Goal: Task Accomplishment & Management: Use online tool/utility

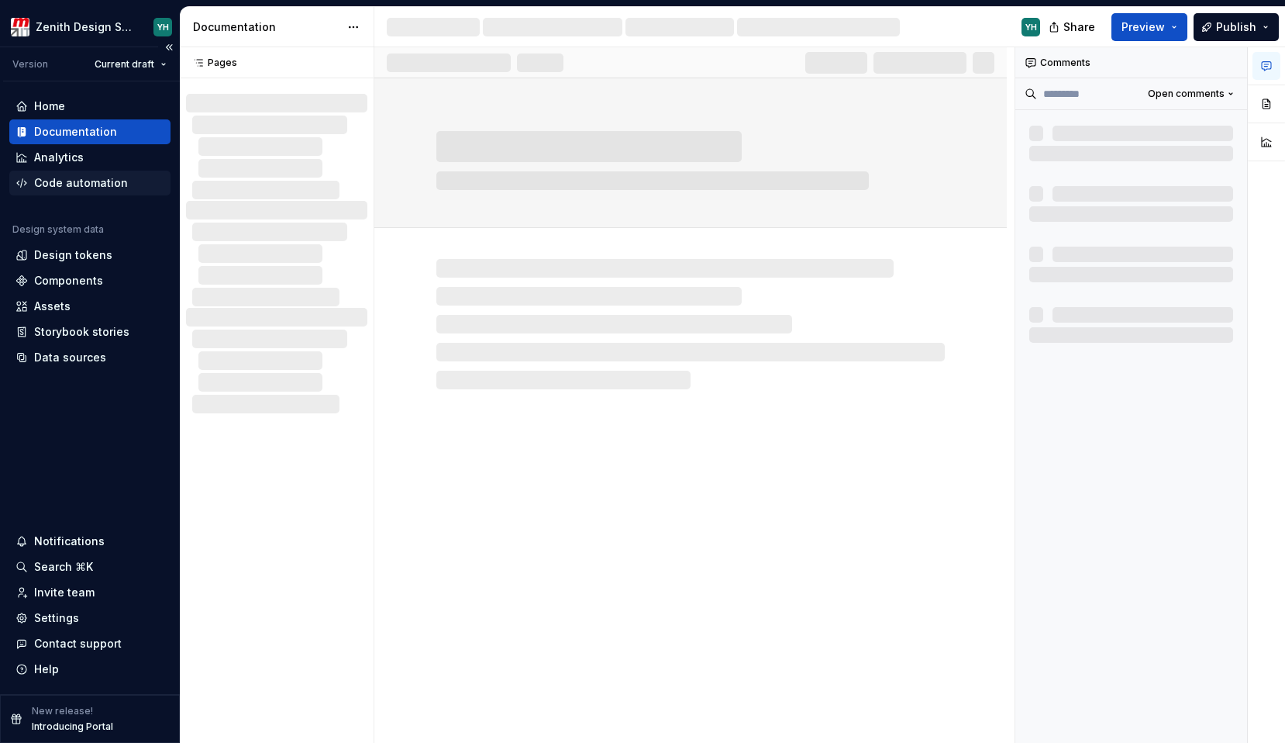
click at [58, 184] on div "Code automation" at bounding box center [81, 183] width 94 height 16
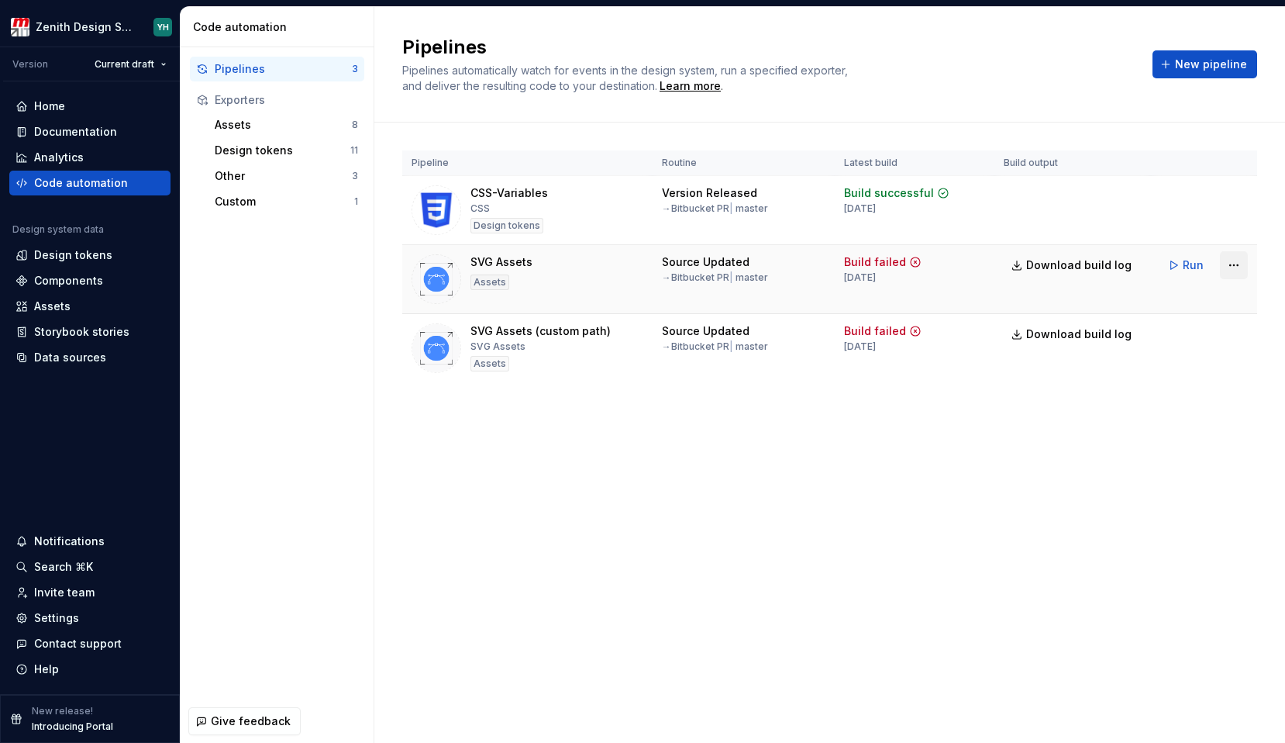
click at [1232, 268] on html "Zenith Design System YH Version Current draft Home Documentation Analytics Code…" at bounding box center [642, 371] width 1285 height 743
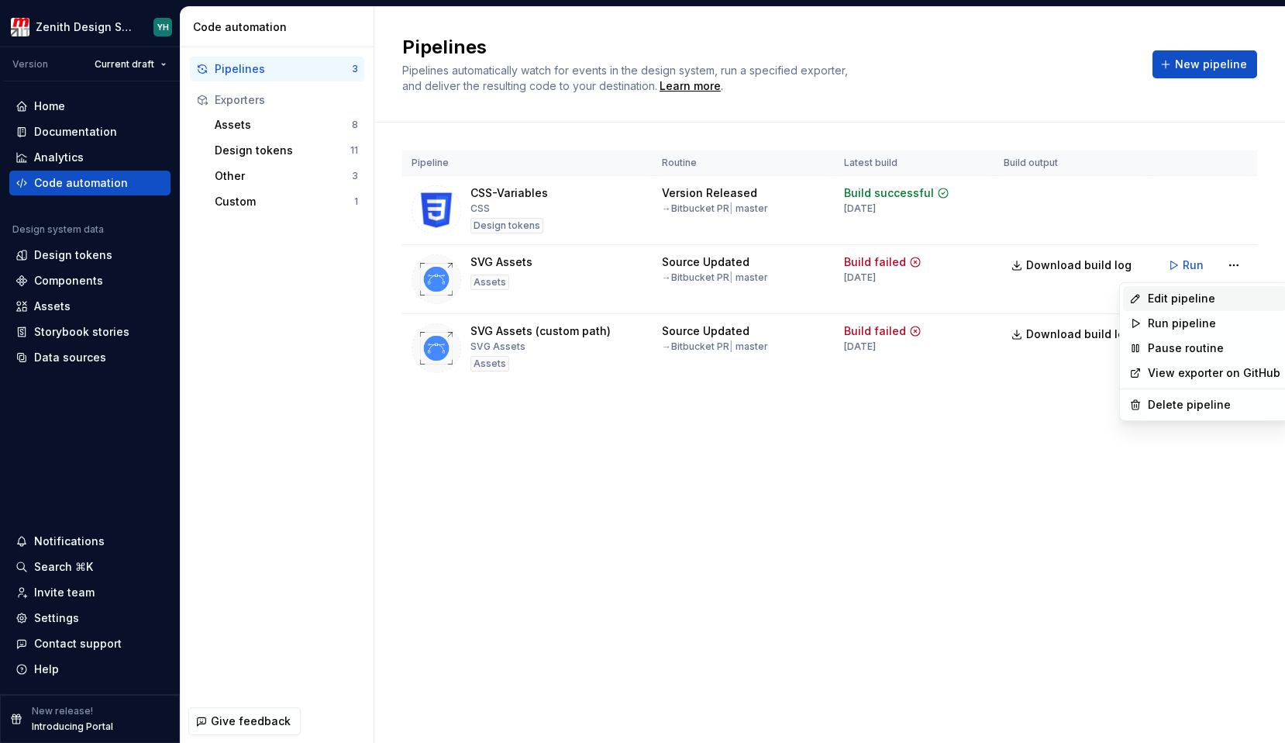
click at [1188, 296] on div "Edit pipeline" at bounding box center [1214, 299] width 133 height 16
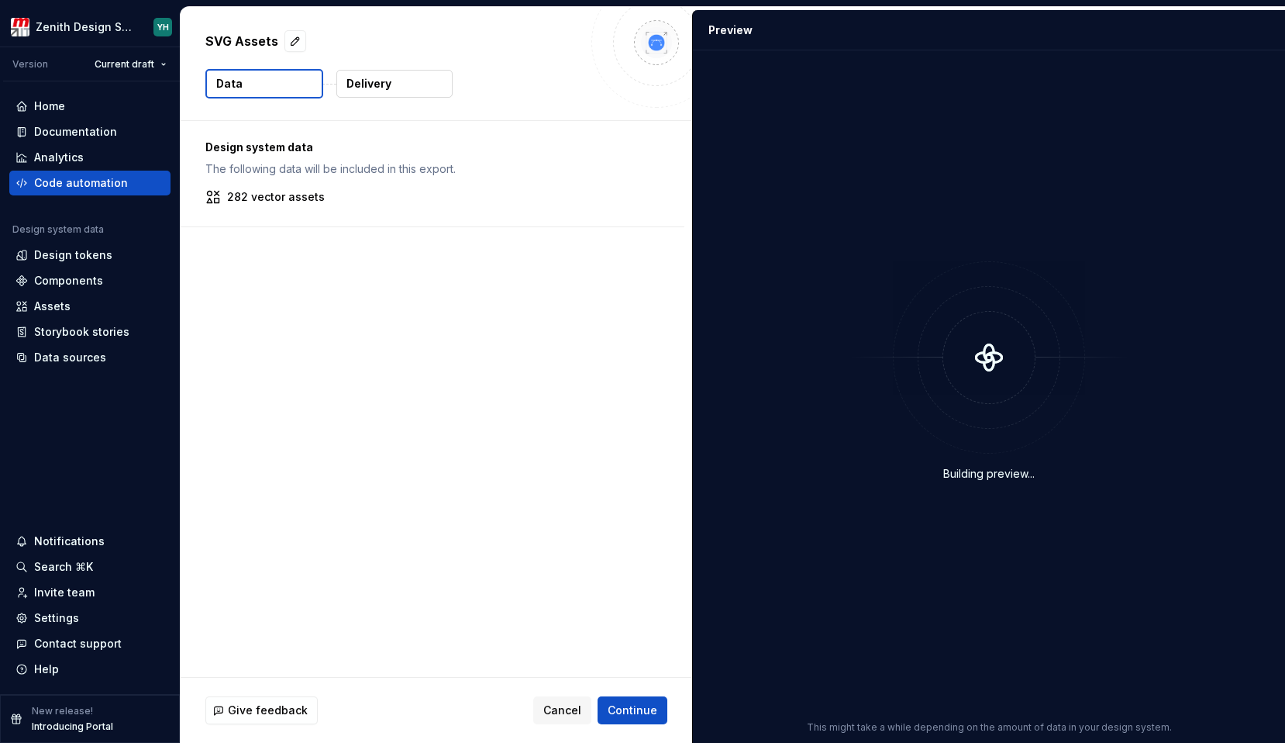
click at [411, 78] on button "Delivery" at bounding box center [394, 84] width 116 height 28
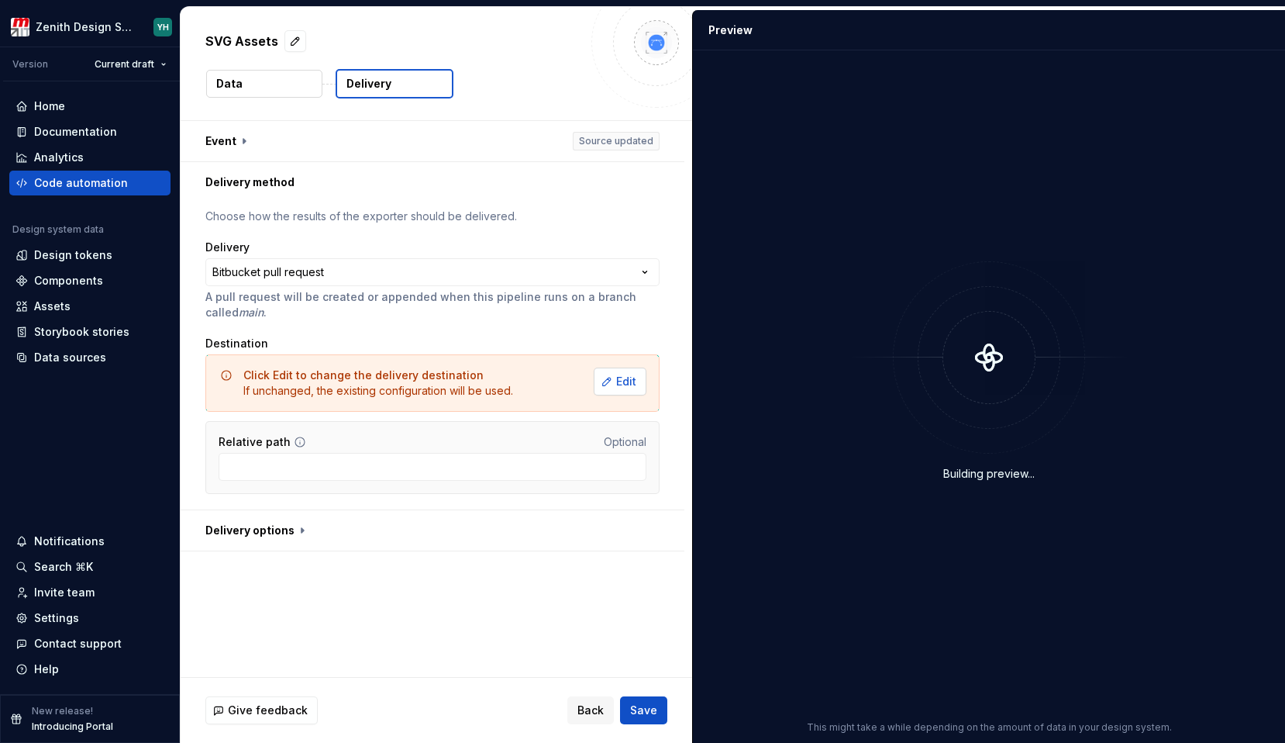
click at [613, 393] on button "Edit" at bounding box center [620, 381] width 53 height 28
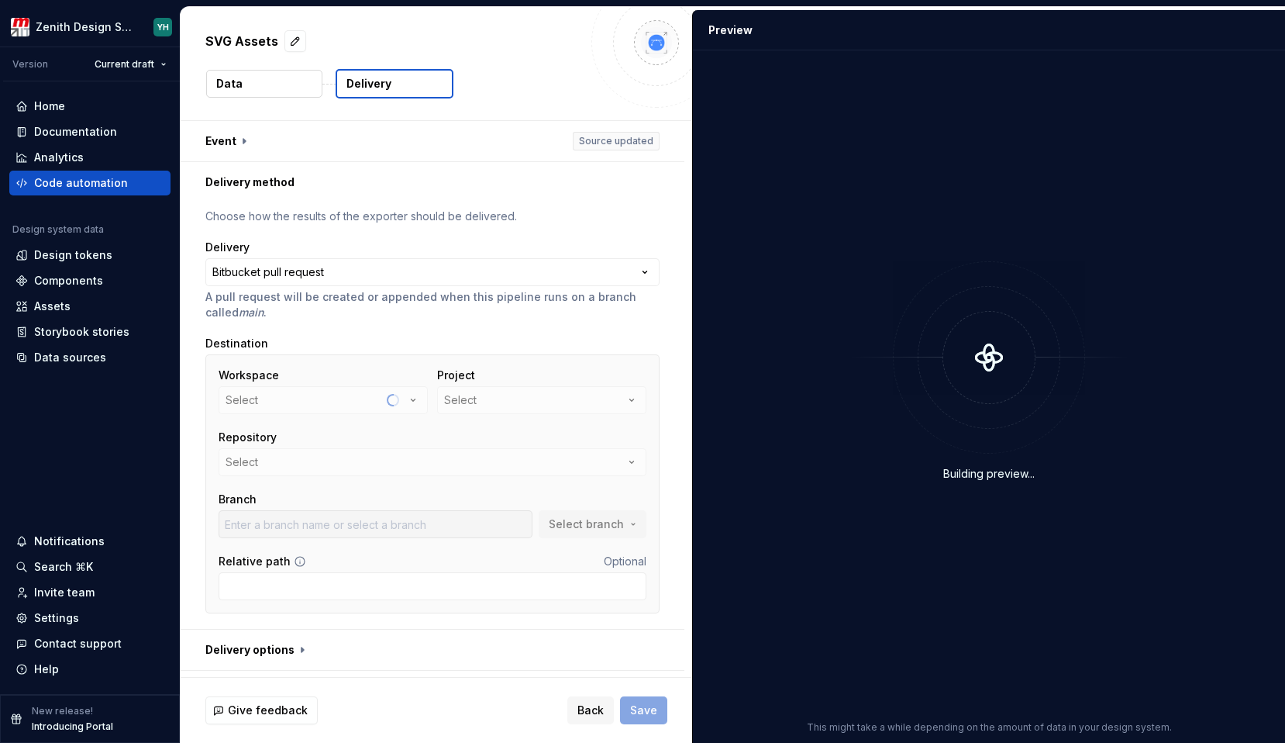
click at [499, 398] on div "Project Select" at bounding box center [541, 390] width 209 height 47
click at [472, 405] on div "ARCHIVE" at bounding box center [467, 400] width 46 height 16
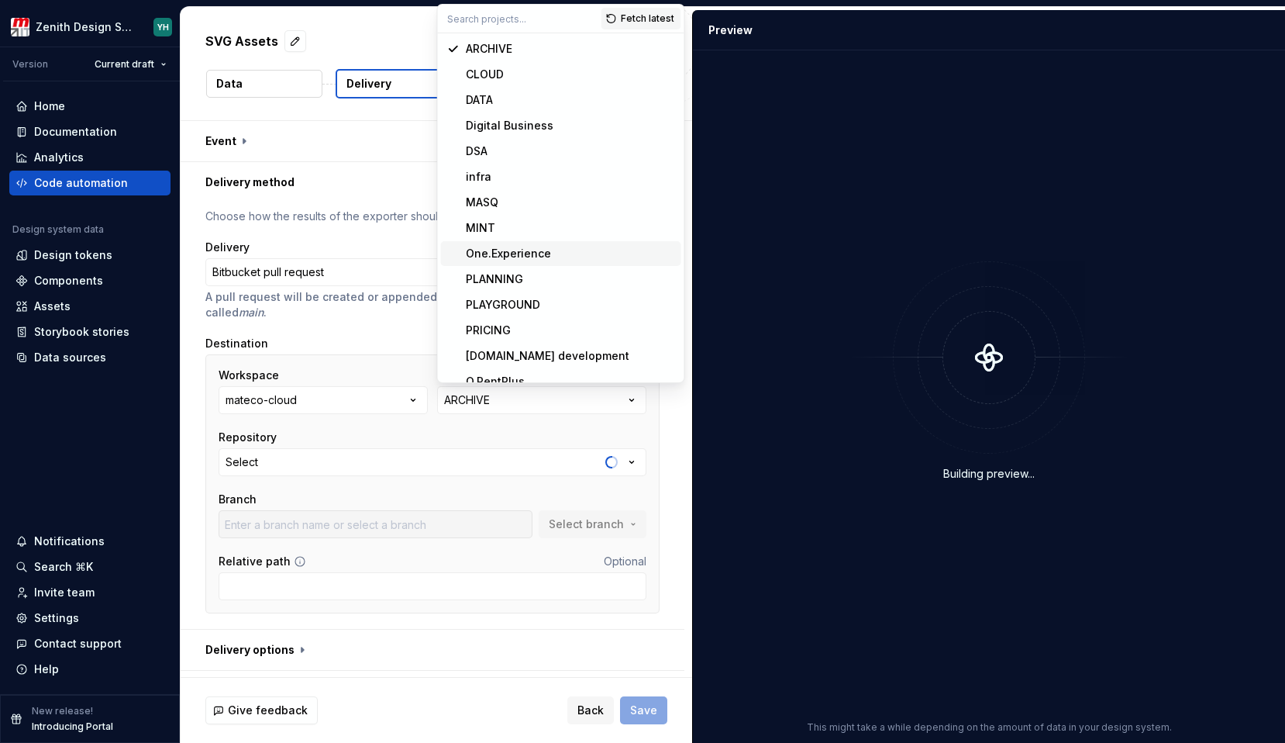
click at [526, 257] on div "One.Experience" at bounding box center [508, 254] width 85 height 16
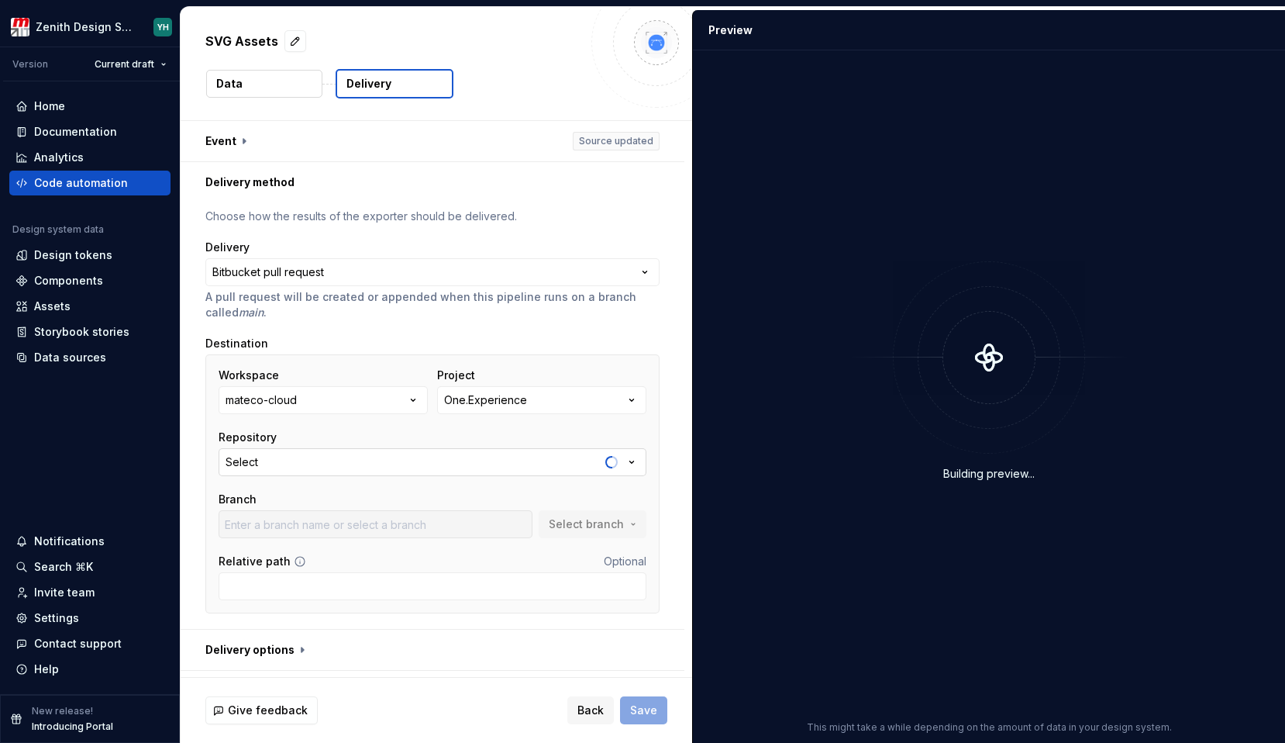
click at [280, 467] on button "Select" at bounding box center [433, 462] width 428 height 28
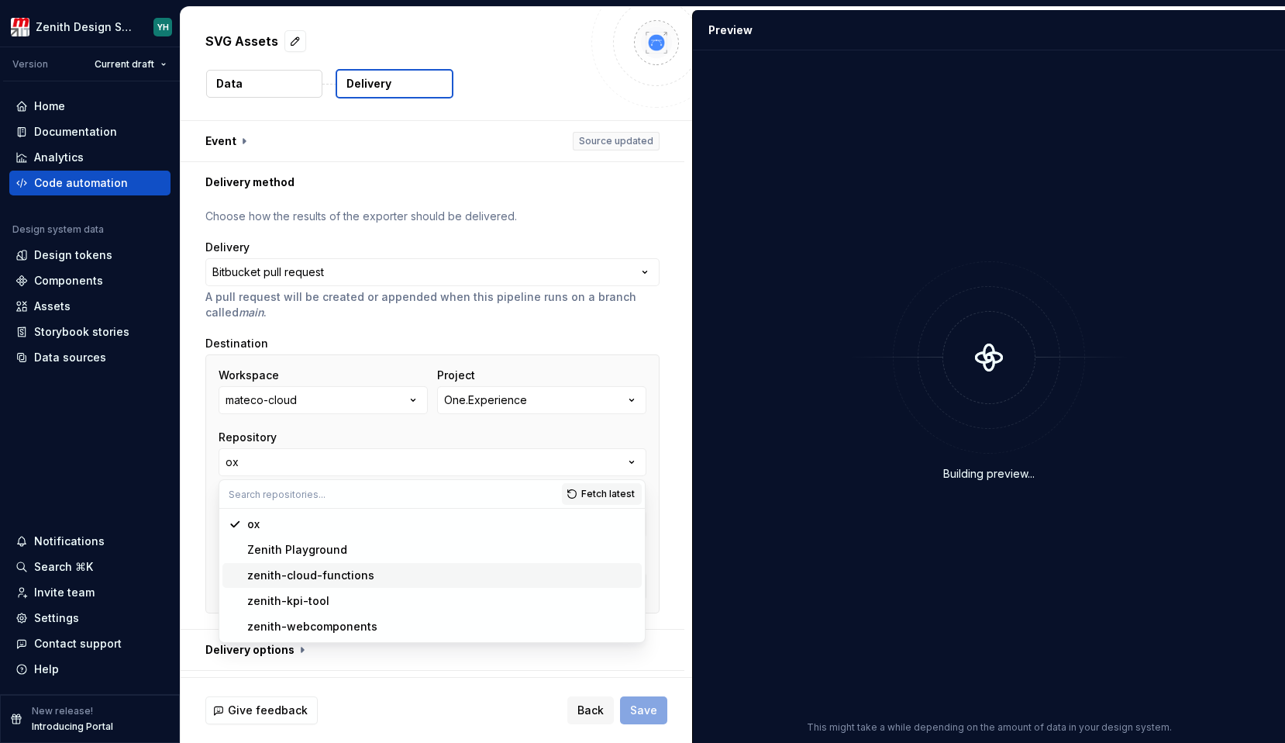
type input "bugfix/EXP-679-textarea-dimension"
click at [298, 626] on div "zenith-webcomponents" at bounding box center [312, 627] width 130 height 16
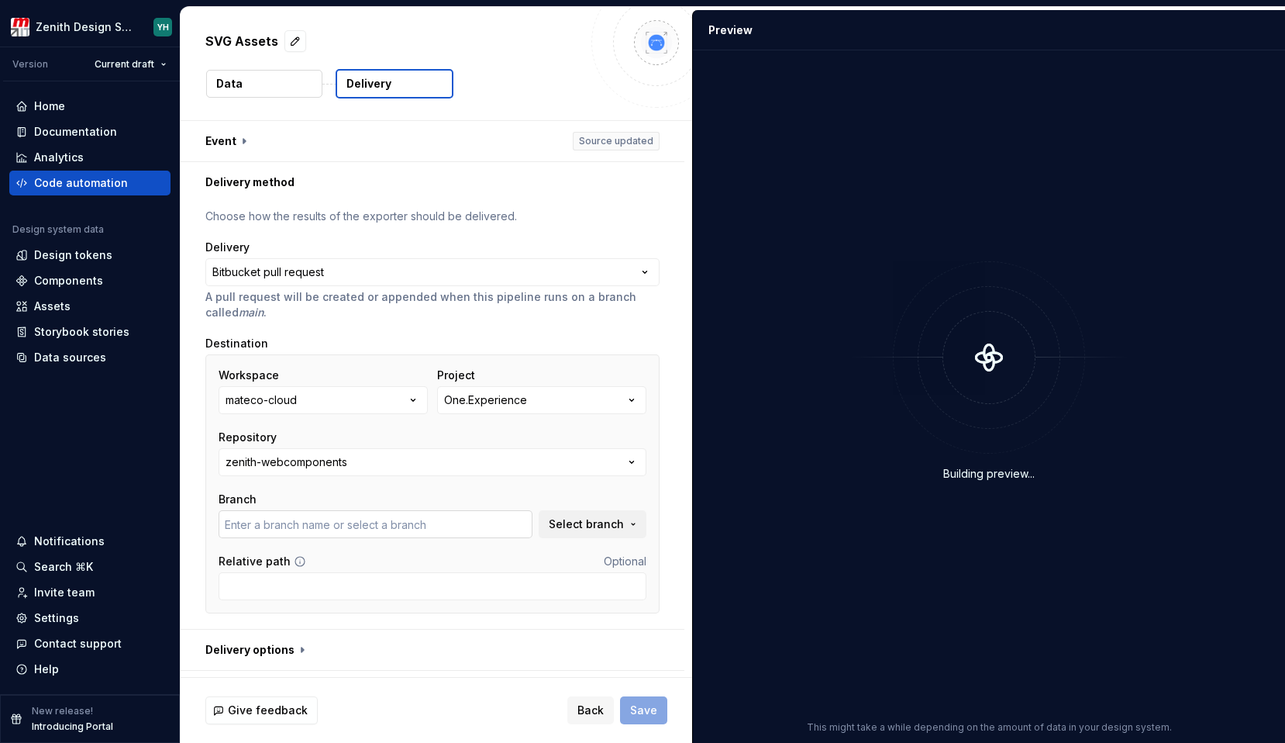
type input "bugfix/ZNT-2026"
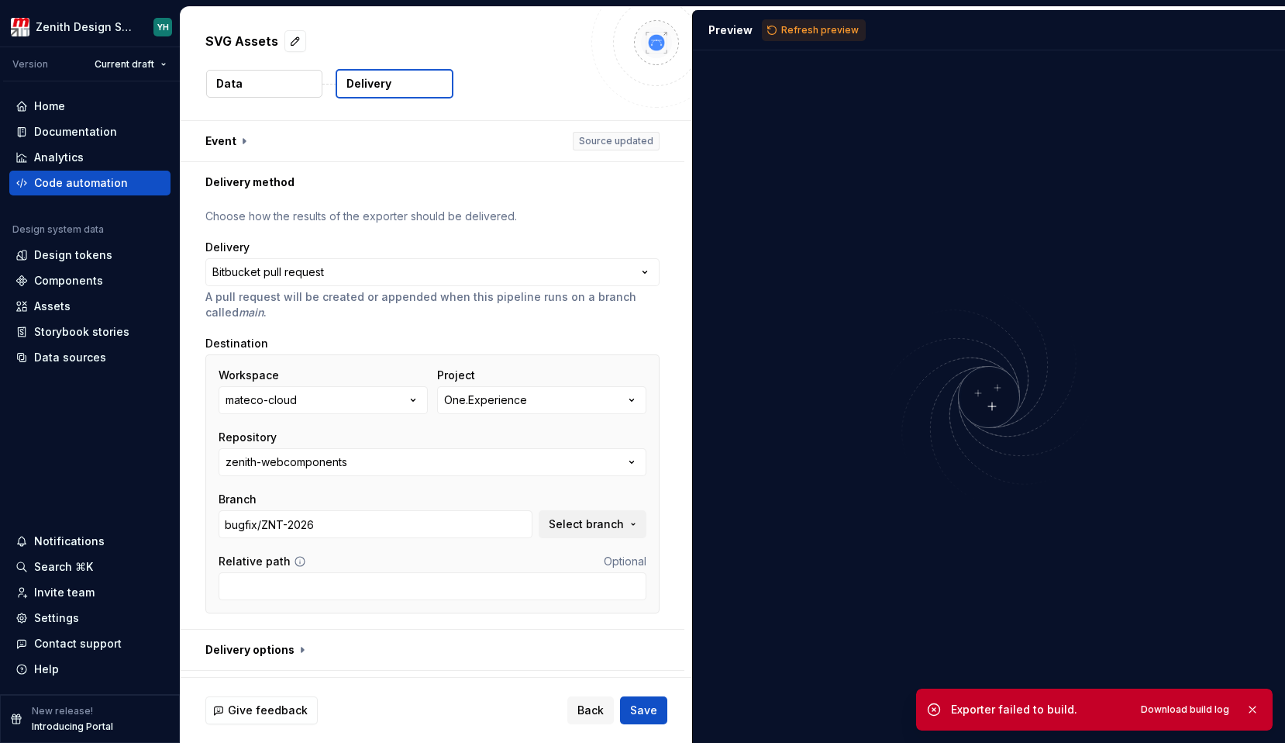
click at [255, 84] on button "Data" at bounding box center [264, 84] width 116 height 28
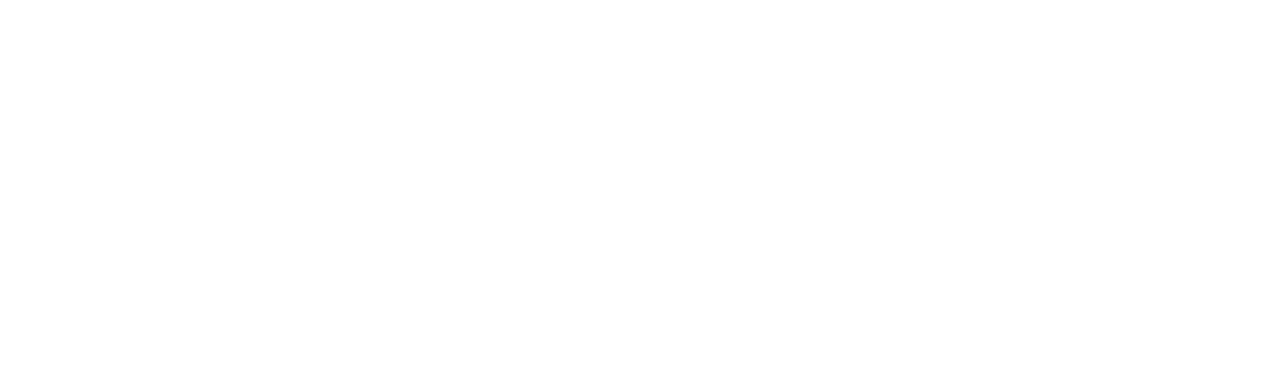
click at [516, 163] on body at bounding box center [642, 185] width 1285 height 371
